Goal: Information Seeking & Learning: Learn about a topic

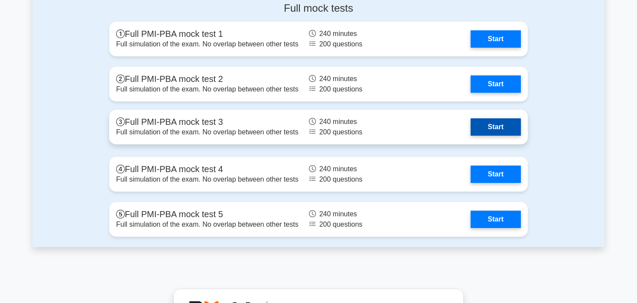
scroll to position [1923, 0]
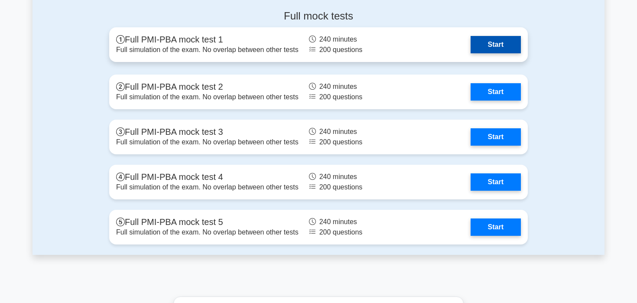
click at [494, 42] on link "Start" at bounding box center [495, 44] width 50 height 17
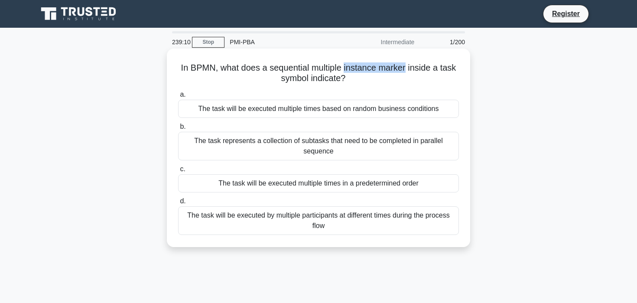
drag, startPoint x: 343, startPoint y: 66, endPoint x: 405, endPoint y: 65, distance: 61.1
click at [405, 66] on h5 "In BPMN, what does a sequential multiple instance marker inside a task symbol i…" at bounding box center [318, 73] width 282 height 22
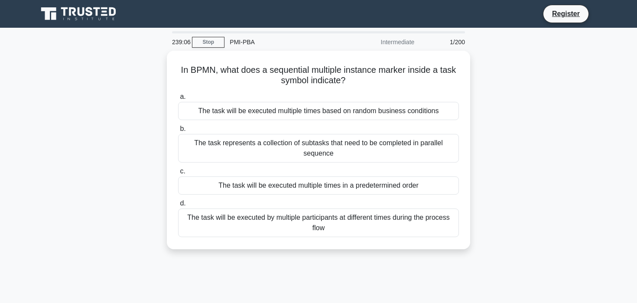
click at [472, 70] on div "In BPMN, what does a sequential multiple instance marker inside a task symbol i…" at bounding box center [318, 155] width 572 height 209
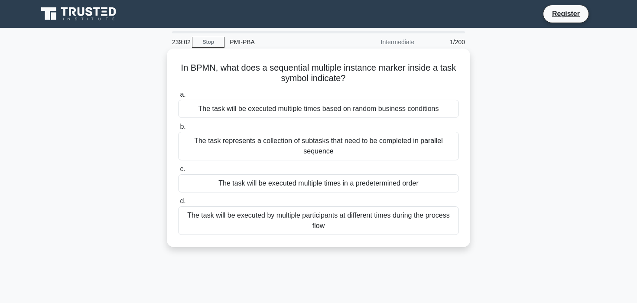
click at [403, 147] on div "The task represents a collection of subtasks that need to be completed in paral…" at bounding box center [318, 146] width 281 height 29
click at [178, 130] on input "b. The task represents a collection of subtasks that need to be completed in pa…" at bounding box center [178, 127] width 0 height 6
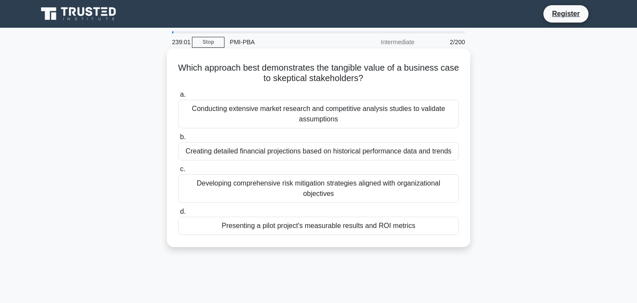
click at [405, 108] on div "Conducting extensive market research and competitive analysis studies to valida…" at bounding box center [318, 114] width 281 height 29
click at [178, 97] on input "a. Conducting extensive market research and competitive analysis studies to val…" at bounding box center [178, 95] width 0 height 6
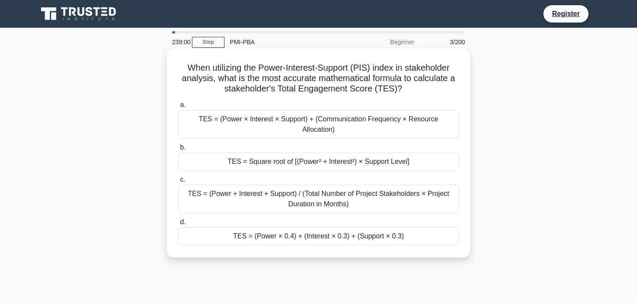
click at [385, 131] on div "TES = (Power × Interest × Support) + (Communication Frequency × Resource Alloca…" at bounding box center [318, 124] width 281 height 29
click at [178, 108] on input "a. TES = (Power × Interest × Support) + (Communication Frequency × Resource All…" at bounding box center [178, 105] width 0 height 6
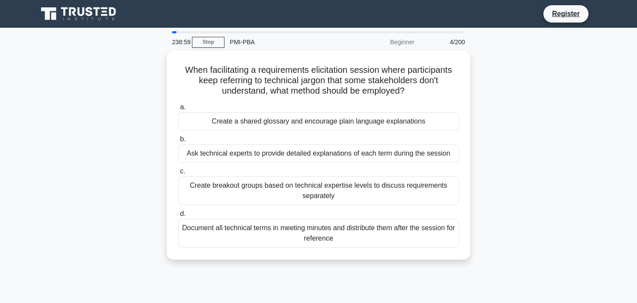
click at [385, 131] on div "a. Create a shared glossary and encourage plain language explanations b. Ask te…" at bounding box center [318, 174] width 291 height 149
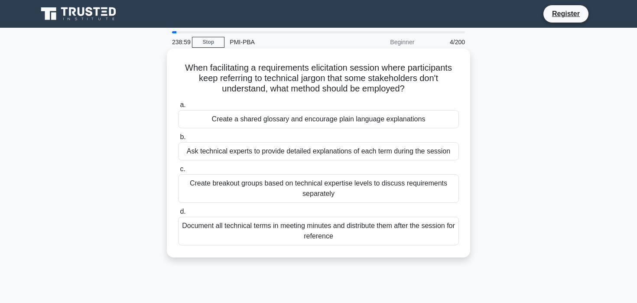
click at [379, 126] on div "Create a shared glossary and encourage plain language explanations" at bounding box center [318, 119] width 281 height 18
click at [178, 108] on input "a. Create a shared glossary and encourage plain language explanations" at bounding box center [178, 105] width 0 height 6
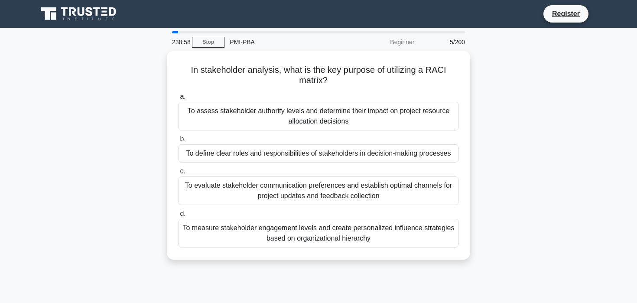
click at [379, 126] on div "To assess stakeholder authority levels and determine their impact on project re…" at bounding box center [318, 116] width 281 height 29
click at [178, 100] on input "a. To assess stakeholder authority levels and determine their impact on project…" at bounding box center [178, 97] width 0 height 6
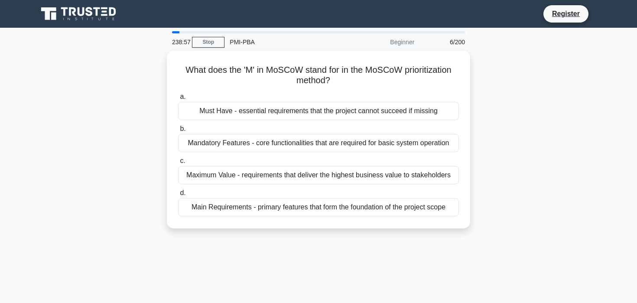
click at [379, 126] on label "b. Mandatory Features - core functionalities that are required for basic system…" at bounding box center [318, 137] width 281 height 29
click at [178, 126] on input "b. Mandatory Features - core functionalities that are required for basic system…" at bounding box center [178, 129] width 0 height 6
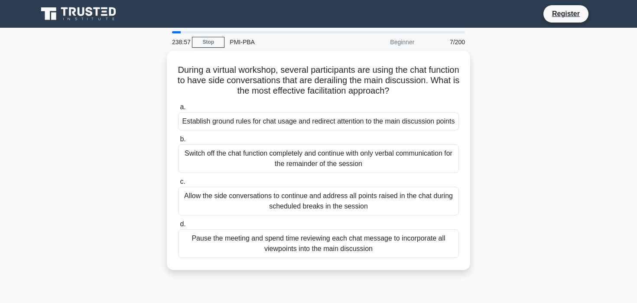
click at [379, 126] on div "Establish ground rules for chat usage and redirect attention to the main discus…" at bounding box center [318, 121] width 281 height 18
click at [178, 110] on input "a. Establish ground rules for chat usage and redirect attention to the main dis…" at bounding box center [178, 107] width 0 height 6
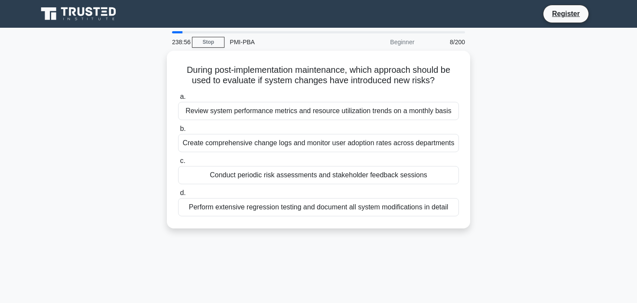
click at [379, 126] on label "b. Create comprehensive change logs and monitor user adoption rates across depa…" at bounding box center [318, 137] width 281 height 29
click at [178, 126] on input "b. Create comprehensive change logs and monitor user adoption rates across depa…" at bounding box center [178, 129] width 0 height 6
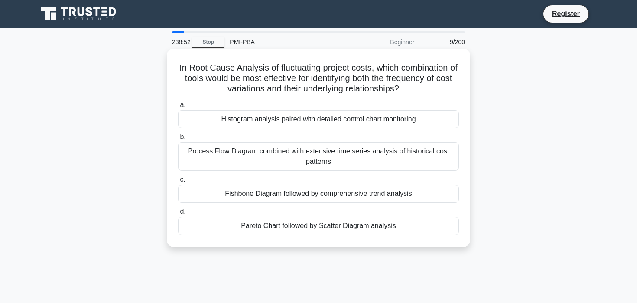
click at [379, 127] on div "Histogram analysis paired with detailed control chart monitoring" at bounding box center [318, 119] width 281 height 18
click at [178, 108] on input "a. Histogram analysis paired with detailed control chart monitoring" at bounding box center [178, 105] width 0 height 6
